Goal: Task Accomplishment & Management: Manage account settings

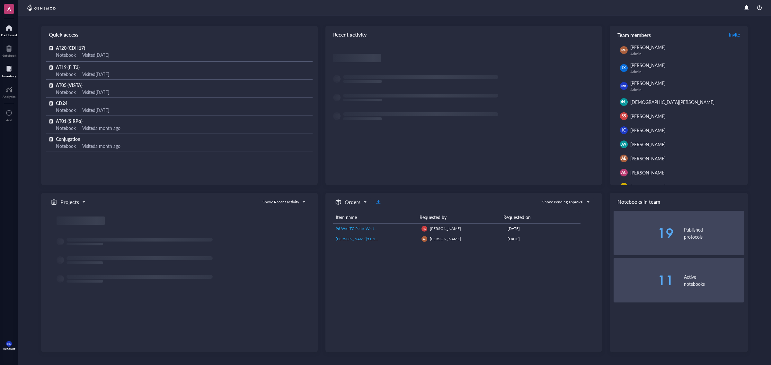
click at [15, 74] on div "Inventory" at bounding box center [9, 76] width 14 height 4
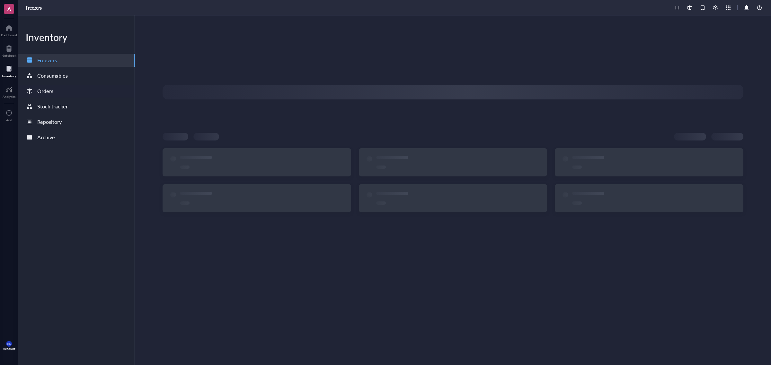
click at [52, 90] on div "Orders" at bounding box center [45, 91] width 16 height 9
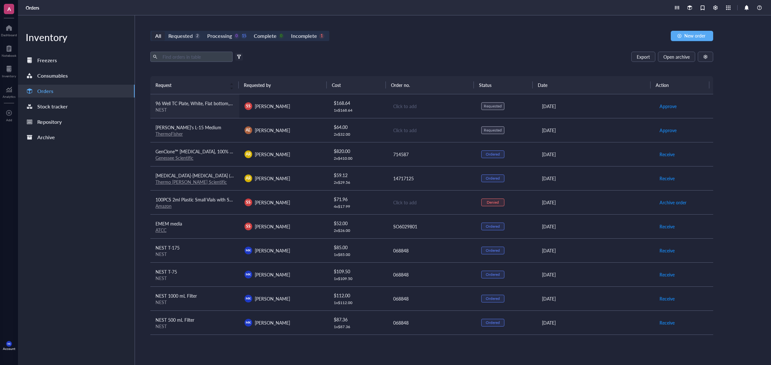
click at [221, 113] on td "96 Well TC Plate, White, Flat bottom, Treated NEST" at bounding box center [194, 106] width 89 height 24
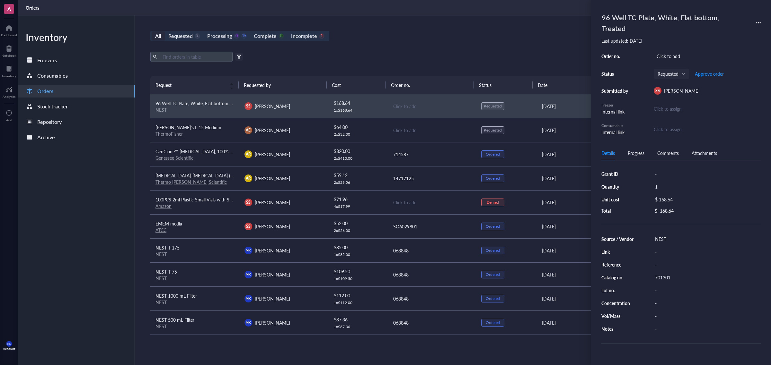
click at [520, 44] on div "All Requested 2 Processing 0 15 Complete 0 Incomplete 1 New order Export Open a…" at bounding box center [431, 190] width 593 height 350
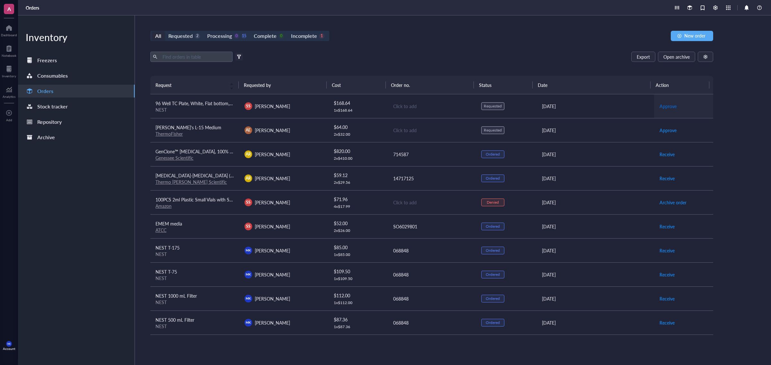
click at [669, 107] on span "Approve" at bounding box center [667, 106] width 17 height 7
click at [668, 107] on span "Place order" at bounding box center [670, 106] width 22 height 7
click at [174, 136] on link "ThermoFisher" at bounding box center [168, 134] width 27 height 6
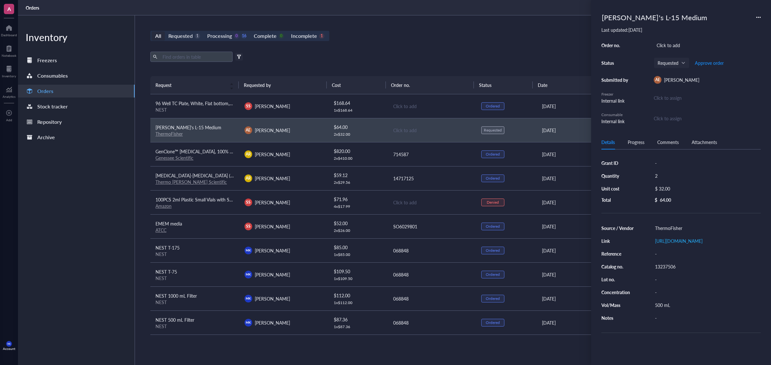
click at [411, 36] on div "All Requested 1 Processing 0 16 Complete 0 Incomplete 1 New order" at bounding box center [431, 36] width 563 height 10
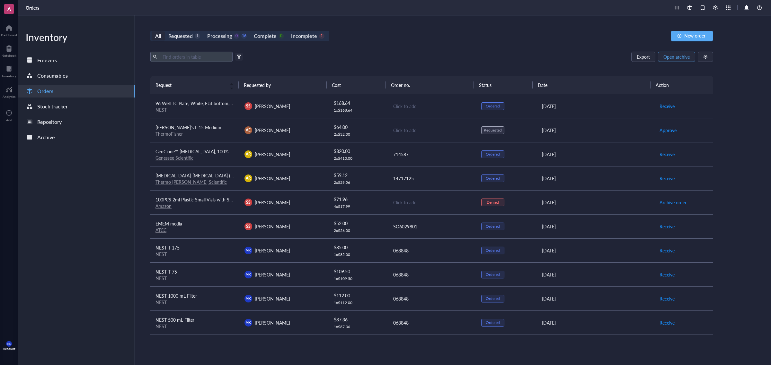
click at [674, 57] on span "Open archive" at bounding box center [676, 56] width 26 height 5
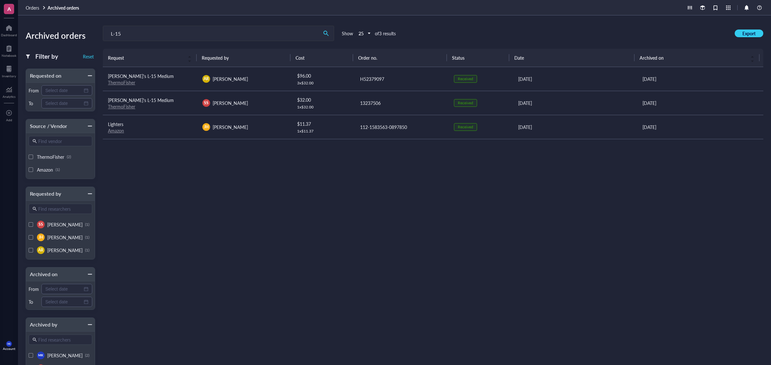
type input "L-15"
click at [36, 7] on span "Orders" at bounding box center [32, 7] width 13 height 6
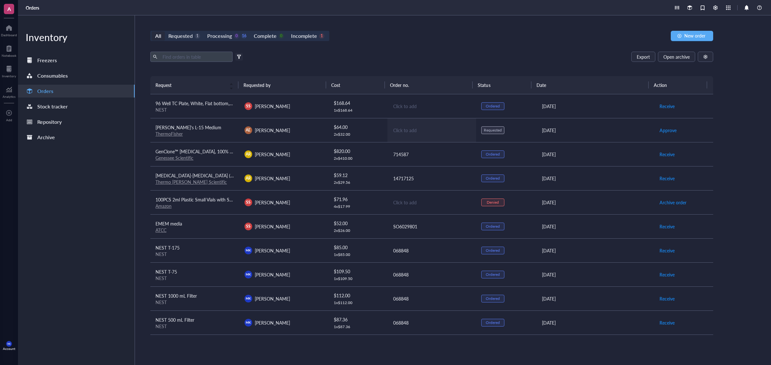
click at [406, 128] on div "Click to add" at bounding box center [432, 130] width 78 height 7
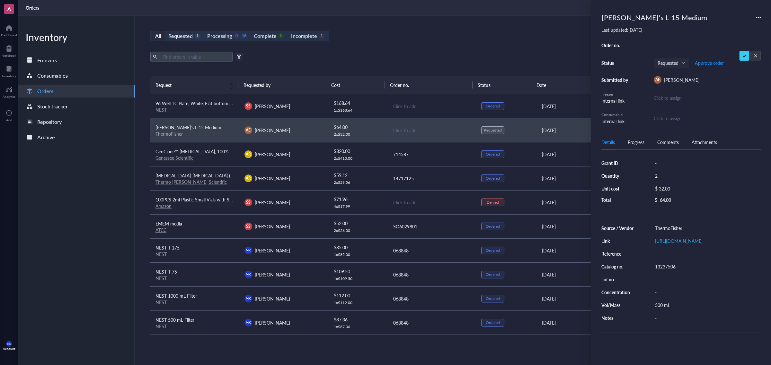
type input "11415064"
click at [535, 55] on div "Export Open archive" at bounding box center [431, 57] width 563 height 10
click at [534, 68] on div "Export Open archive Filter by: Requester Requested on Source / Vendor Last upda…" at bounding box center [431, 64] width 563 height 24
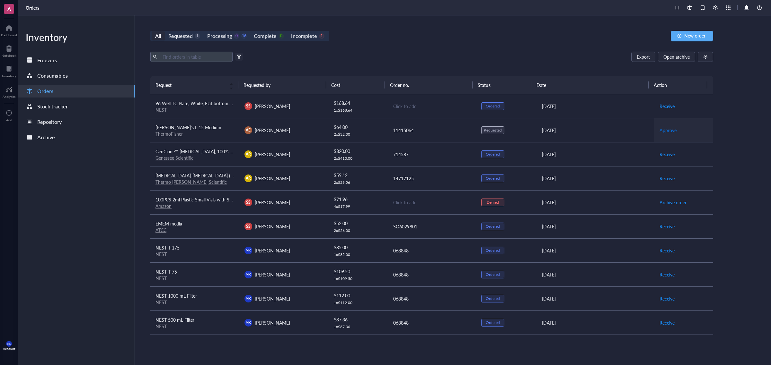
click at [666, 127] on span "Approve" at bounding box center [667, 130] width 17 height 7
click at [666, 127] on span "Place order" at bounding box center [670, 130] width 22 height 7
click at [663, 178] on span "Receive" at bounding box center [666, 178] width 15 height 7
click at [666, 180] on span "Archive order" at bounding box center [672, 178] width 27 height 7
click at [670, 179] on span "Archive order" at bounding box center [672, 178] width 27 height 7
